Goal: Purchase product/service

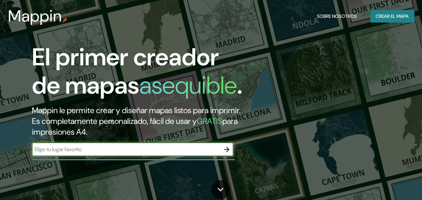
click at [149, 153] on input "text" at bounding box center [126, 149] width 188 height 8
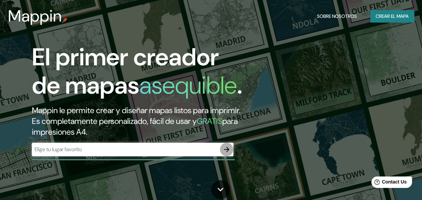
click at [224, 153] on icon "button" at bounding box center [227, 149] width 8 height 8
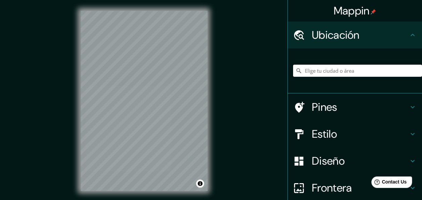
click at [315, 71] on input "Elige tu ciudad o área" at bounding box center [357, 71] width 129 height 12
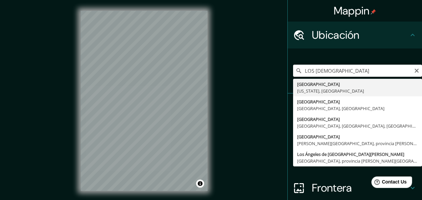
type input "[GEOGRAPHIC_DATA], [US_STATE], [GEOGRAPHIC_DATA]"
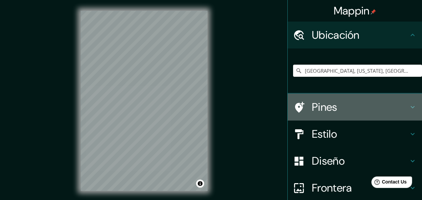
click at [331, 103] on h4 "Pines" at bounding box center [360, 106] width 97 height 13
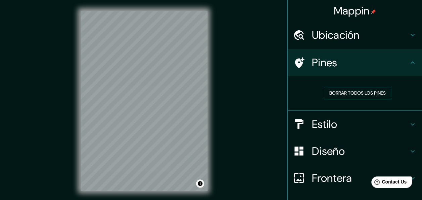
click at [329, 66] on h4 "Pines" at bounding box center [360, 62] width 97 height 13
click at [342, 119] on h4 "Estilo" at bounding box center [360, 123] width 97 height 13
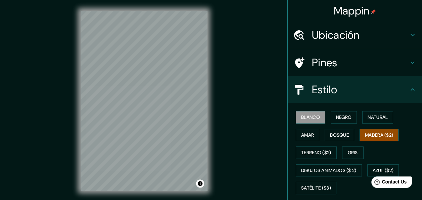
scroll to position [34, 0]
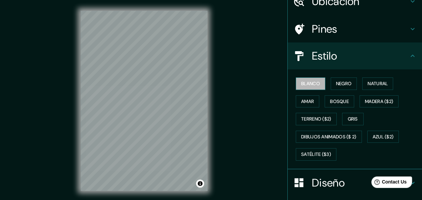
click at [308, 83] on font "Blanco" at bounding box center [310, 83] width 19 height 8
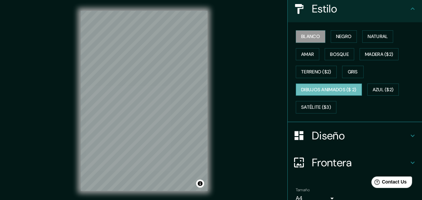
scroll to position [101, 0]
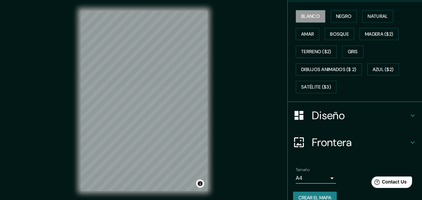
click at [339, 116] on h4 "Diseño" at bounding box center [360, 115] width 97 height 13
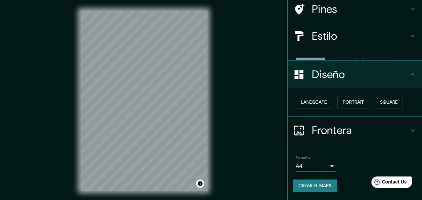
scroll to position [42, 0]
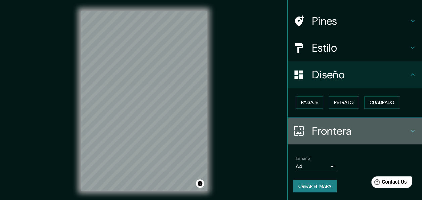
click at [353, 125] on h4 "Frontera" at bounding box center [360, 130] width 97 height 13
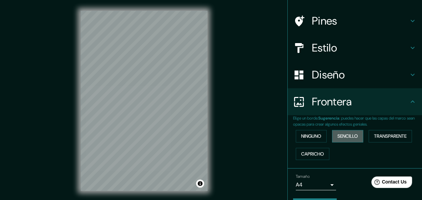
click at [351, 135] on font "Sencillo" at bounding box center [348, 136] width 20 height 8
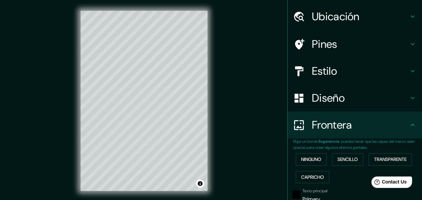
scroll to position [8, 0]
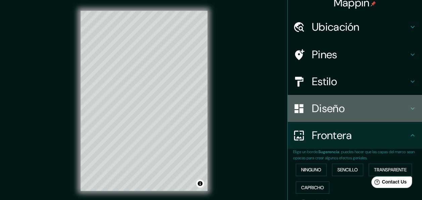
click at [330, 110] on h4 "Diseño" at bounding box center [360, 107] width 97 height 13
type input "151"
type input "30"
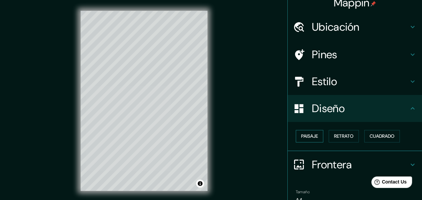
click at [306, 134] on font "Paisaje" at bounding box center [309, 136] width 17 height 8
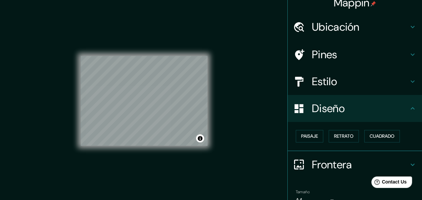
click at [320, 106] on h4 "Diseño" at bounding box center [360, 107] width 97 height 13
click at [338, 133] on font "Retrato" at bounding box center [343, 136] width 19 height 8
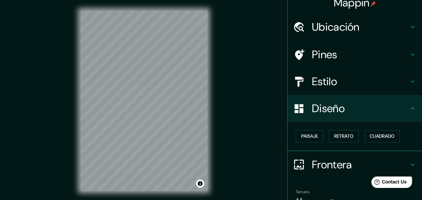
click at [331, 111] on h4 "Diseño" at bounding box center [360, 107] width 97 height 13
click at [365, 134] on button "Cuadrado" at bounding box center [383, 136] width 36 height 12
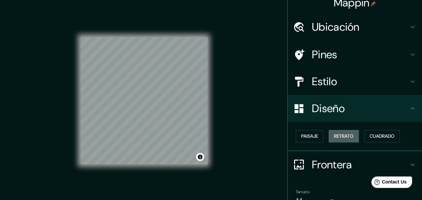
click at [338, 133] on font "Retrato" at bounding box center [343, 136] width 19 height 8
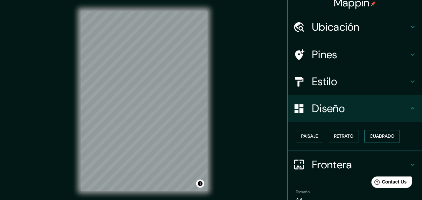
click at [372, 133] on font "Cuadrado" at bounding box center [382, 136] width 25 height 8
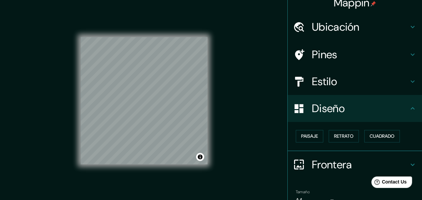
scroll to position [42, 0]
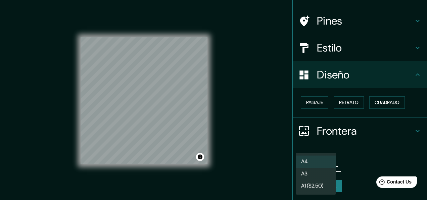
click at [312, 167] on body "Mappin Ubicación [GEOGRAPHIC_DATA], [US_STATE], [GEOGRAPHIC_DATA] Pines Estilo …" at bounding box center [213, 100] width 427 height 200
click at [312, 159] on li "A4" at bounding box center [316, 161] width 40 height 12
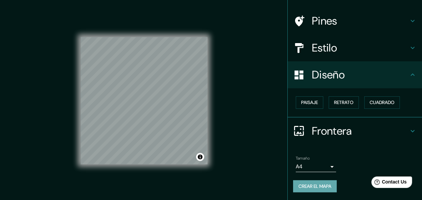
click at [325, 186] on font "Crear el mapa" at bounding box center [315, 186] width 33 height 8
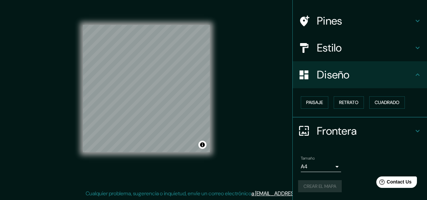
click at [316, 169] on body "Mappin Ubicación [GEOGRAPHIC_DATA], [US_STATE], [GEOGRAPHIC_DATA] Pines Estilo …" at bounding box center [213, 88] width 427 height 200
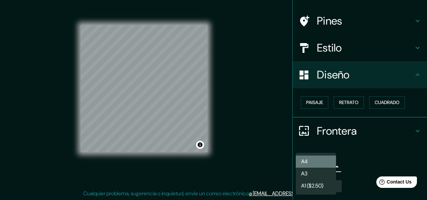
click at [314, 162] on li "A4" at bounding box center [316, 161] width 40 height 12
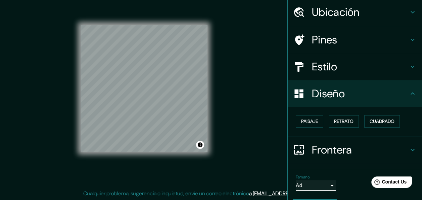
scroll to position [0, 0]
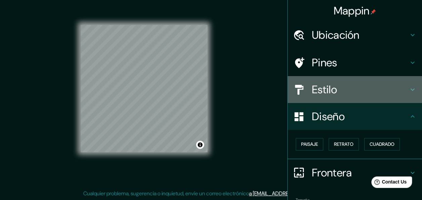
click at [343, 83] on h4 "Estilo" at bounding box center [360, 89] width 97 height 13
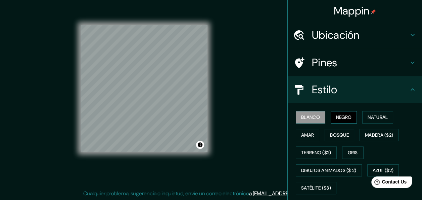
click at [337, 116] on font "Negro" at bounding box center [344, 117] width 16 height 8
click at [316, 117] on button "Blanco" at bounding box center [311, 117] width 30 height 12
click at [381, 119] on font "Natural" at bounding box center [378, 117] width 20 height 8
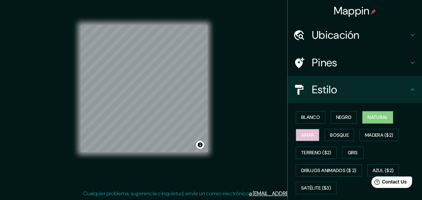
click at [308, 134] on font "Amar" at bounding box center [307, 135] width 13 height 8
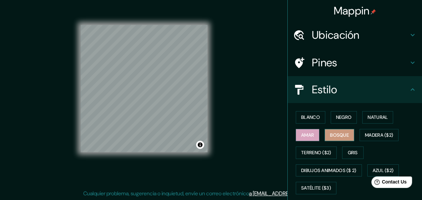
click at [334, 134] on font "Bosque" at bounding box center [339, 135] width 19 height 8
click at [375, 134] on font "Madera ($2)" at bounding box center [379, 135] width 28 height 8
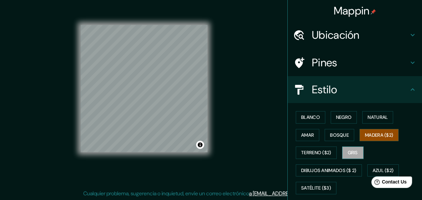
click at [350, 153] on font "Gris" at bounding box center [353, 152] width 10 height 8
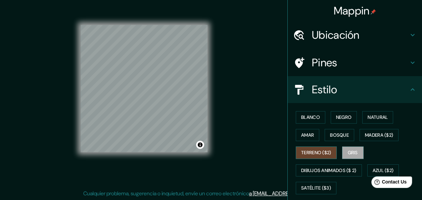
click at [308, 149] on font "Terreno ($2)" at bounding box center [316, 152] width 30 height 8
click at [378, 119] on font "Natural" at bounding box center [378, 117] width 20 height 8
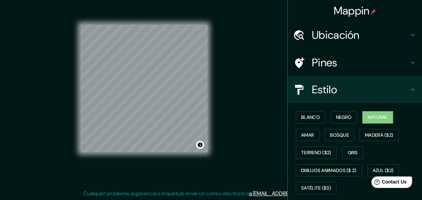
scroll to position [111, 0]
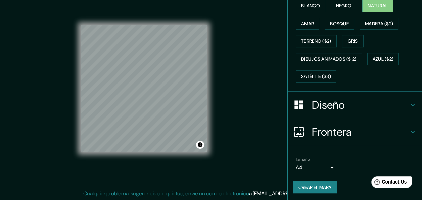
click at [299, 188] on font "Crear el mapa" at bounding box center [315, 187] width 33 height 8
click at [319, 183] on font "Crear el mapa" at bounding box center [315, 187] width 33 height 8
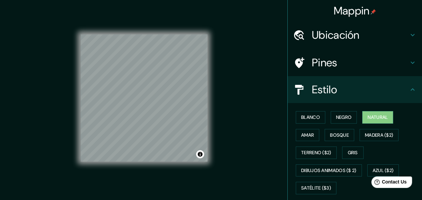
scroll to position [0, 0]
